Goal: Transaction & Acquisition: Purchase product/service

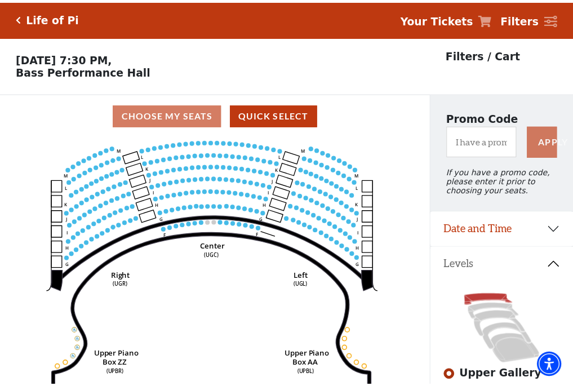
scroll to position [52, 0]
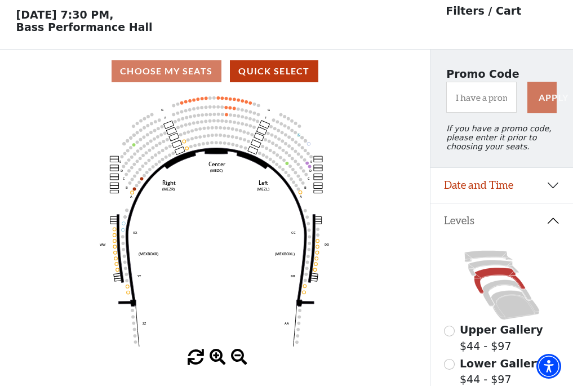
scroll to position [52, 0]
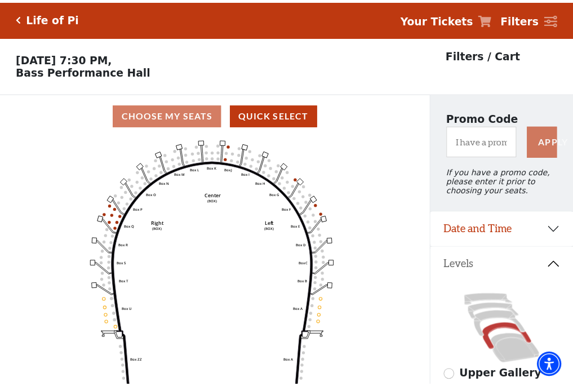
scroll to position [52, 0]
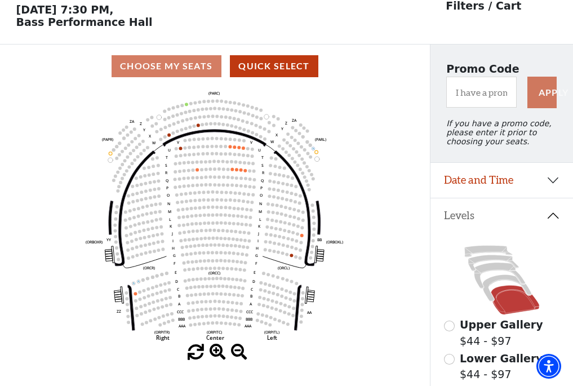
scroll to position [52, 0]
